Goal: Find specific page/section: Find specific page/section

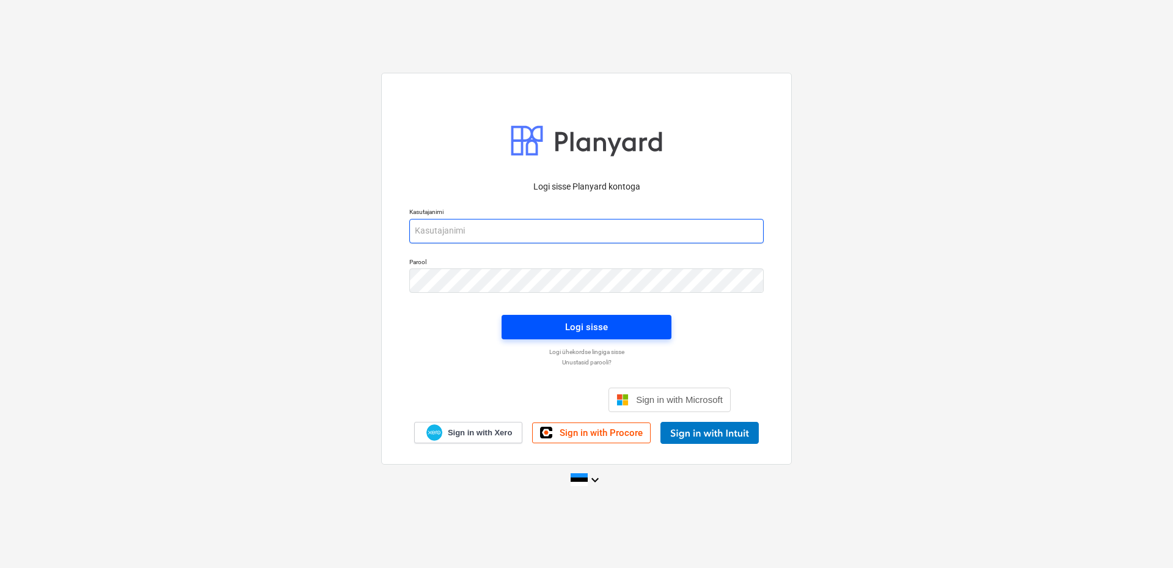
type input "[EMAIL_ADDRESS][DOMAIN_NAME]"
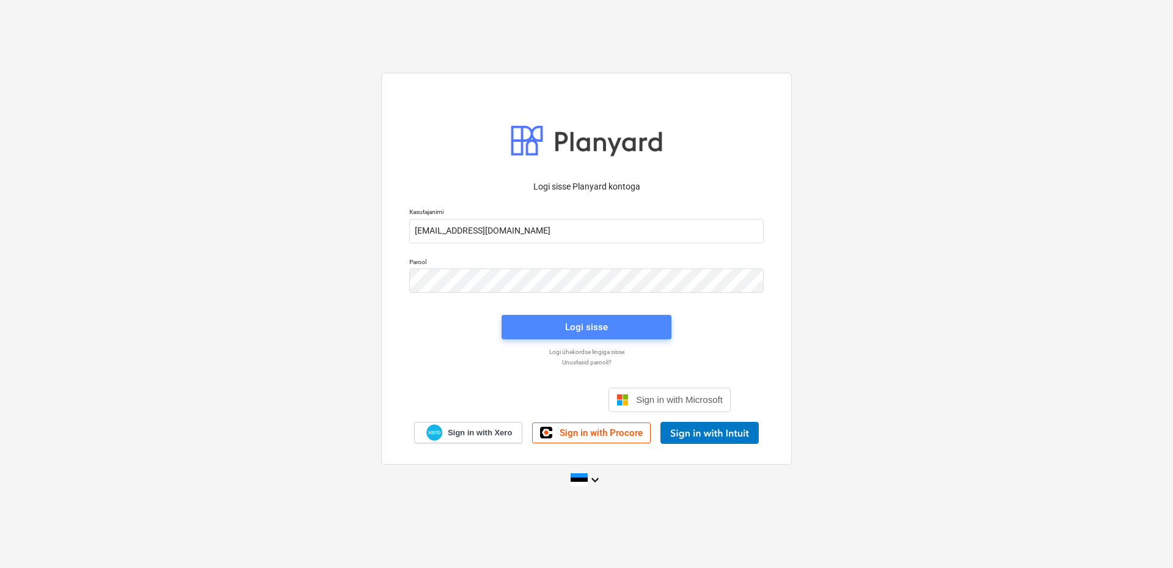
click at [577, 327] on div "Logi sisse" at bounding box center [586, 327] width 43 height 16
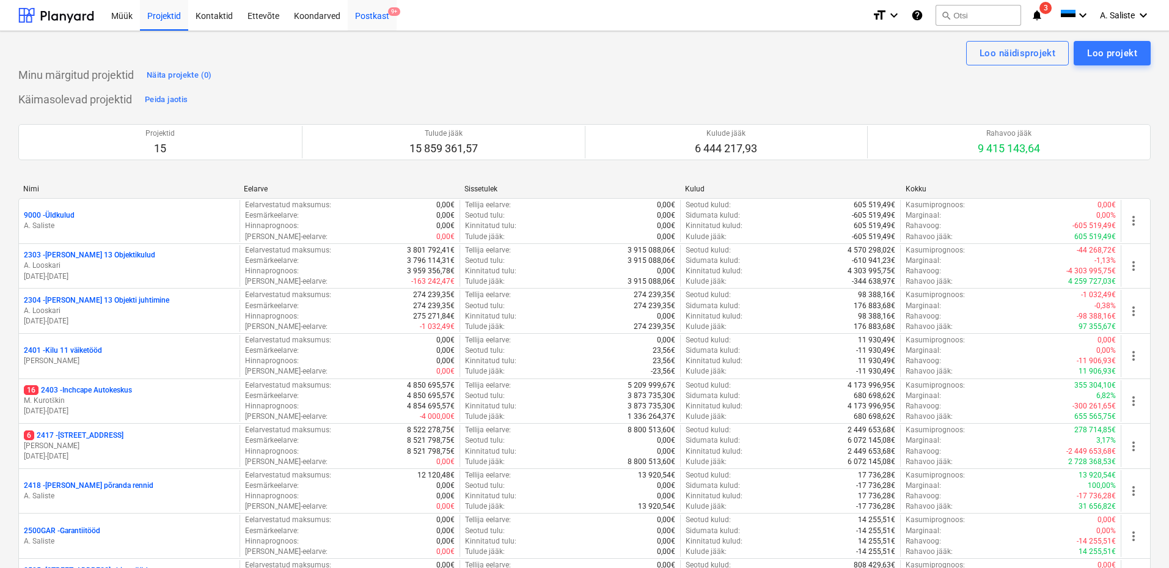
click at [373, 12] on div "Postkast 9+" at bounding box center [372, 14] width 49 height 31
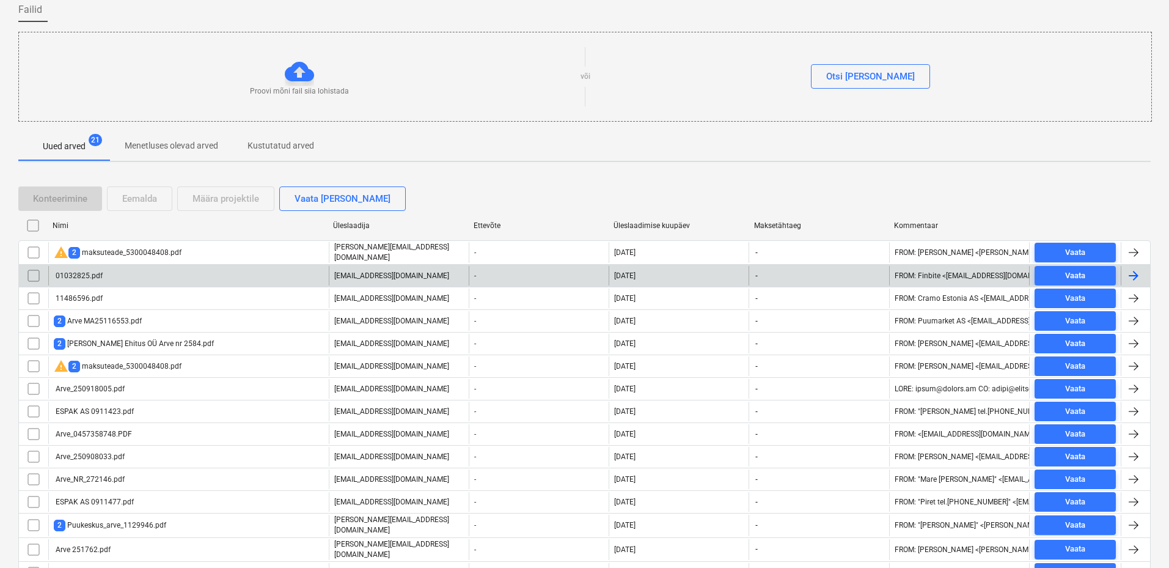
scroll to position [178, 0]
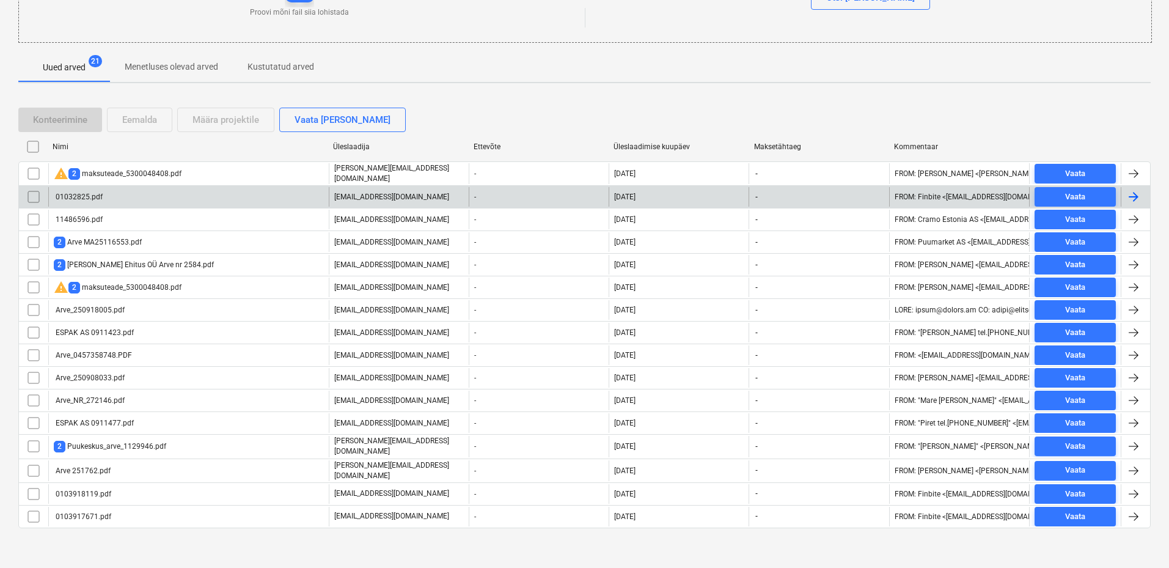
click at [98, 192] on div "01032825.pdf" at bounding box center [78, 196] width 49 height 9
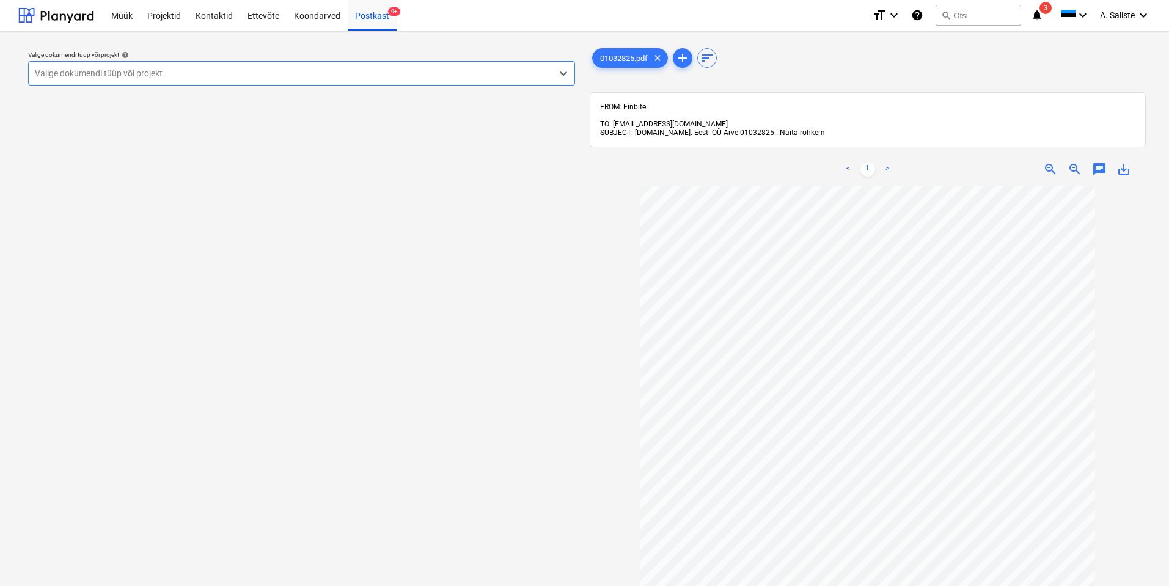
click at [424, 74] on div at bounding box center [290, 73] width 511 height 12
